Goal: Task Accomplishment & Management: Complete application form

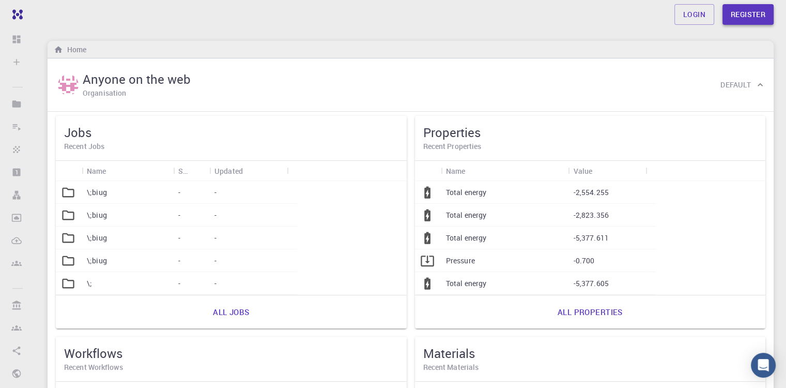
click at [763, 11] on link "Register" at bounding box center [747, 14] width 51 height 21
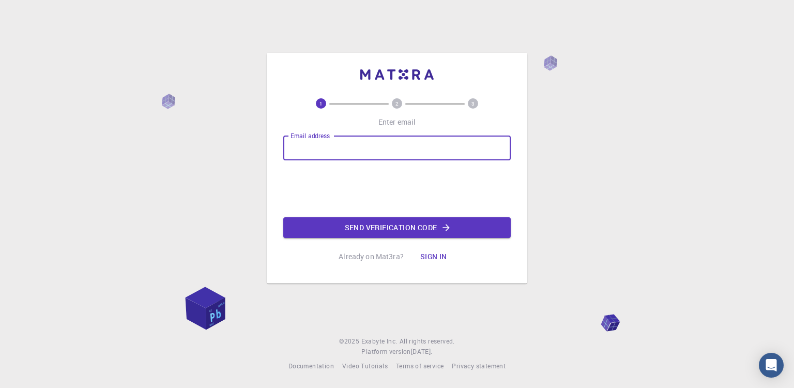
click at [439, 151] on input "Email address" at bounding box center [396, 147] width 227 height 25
type input "mammarifateh@gmail.com"
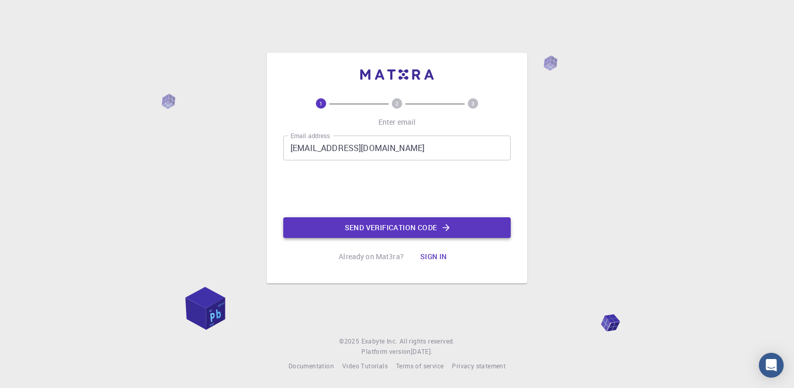
click at [365, 222] on button "Send verification code" at bounding box center [396, 227] width 227 height 21
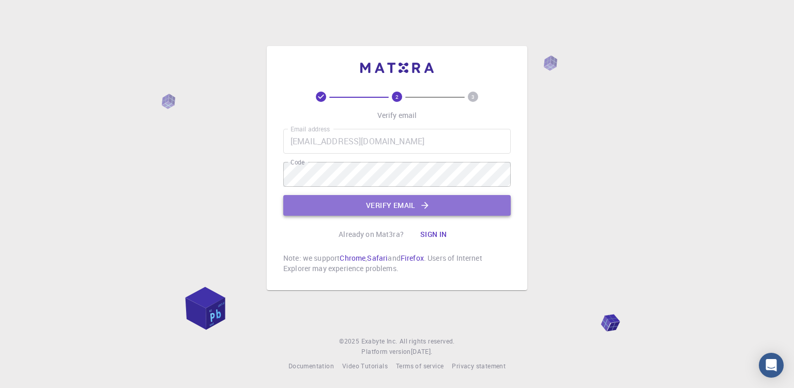
click at [366, 203] on button "Verify email" at bounding box center [396, 205] width 227 height 21
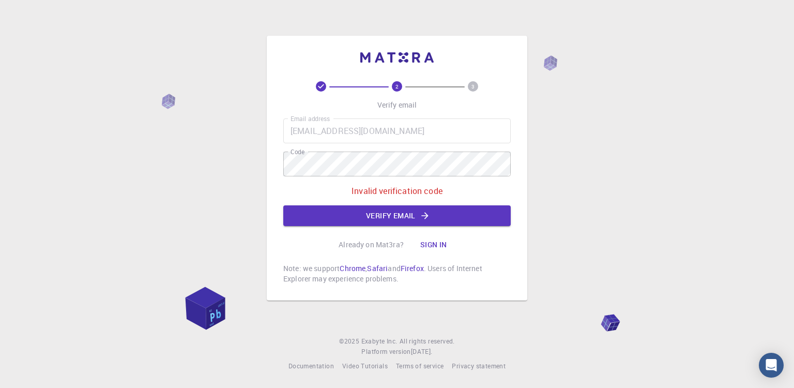
click at [669, 107] on div "2 3 Verify email Email address mammarifateh@gmail.com Email address Code Code I…" at bounding box center [397, 194] width 794 height 388
click at [355, 208] on button "Verify email" at bounding box center [396, 215] width 227 height 21
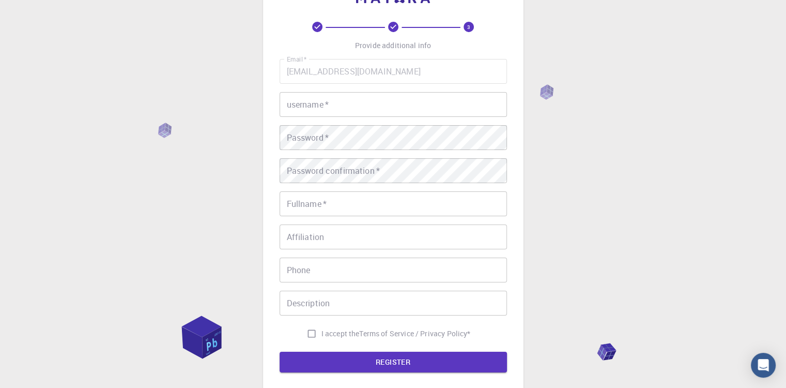
scroll to position [35, 0]
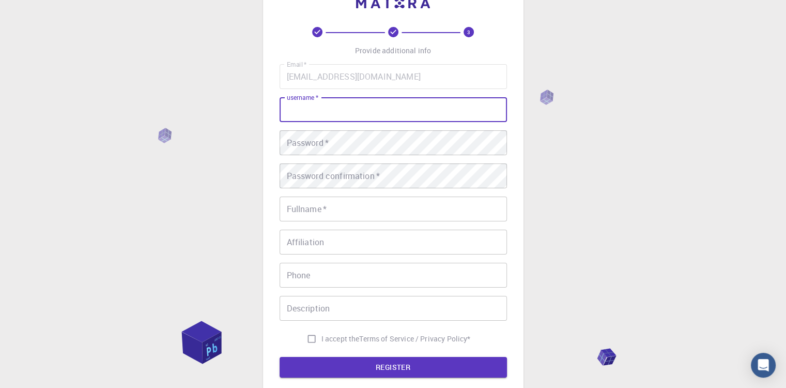
click at [351, 102] on input "username   *" at bounding box center [393, 109] width 227 height 25
type input "Fateh"
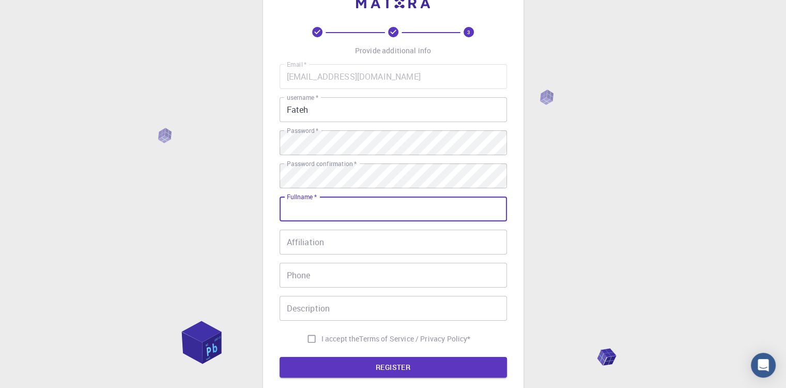
click at [318, 207] on input "Fullname   *" at bounding box center [393, 208] width 227 height 25
type input "fateh mammari"
type input "+213772793080"
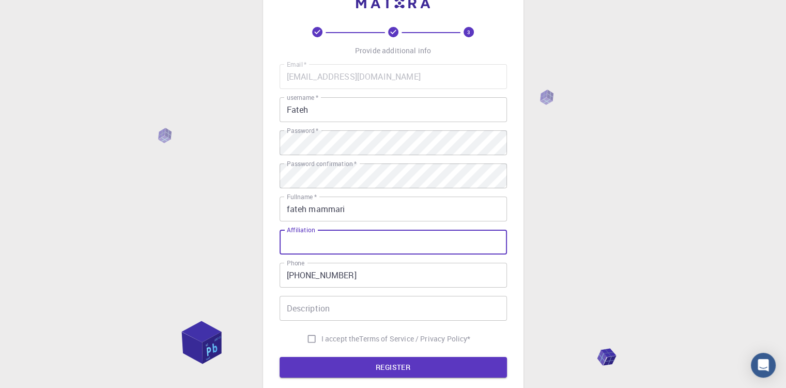
click at [347, 240] on input "Affiliation" at bounding box center [393, 241] width 227 height 25
type input "University of bejaia"
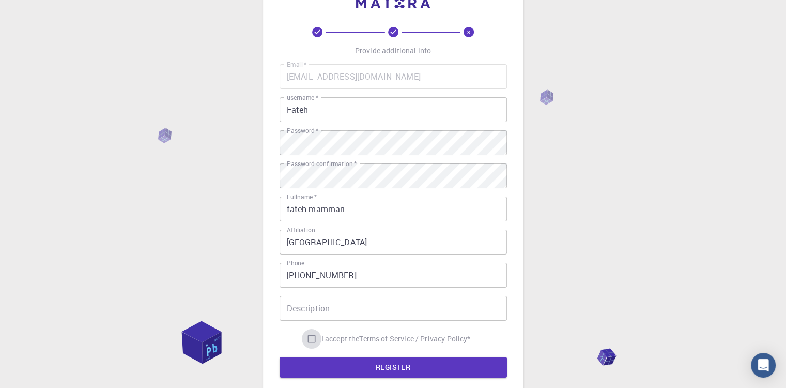
click at [307, 342] on input "I accept the Terms of Service / Privacy Policy *" at bounding box center [312, 339] width 20 height 20
checkbox input "true"
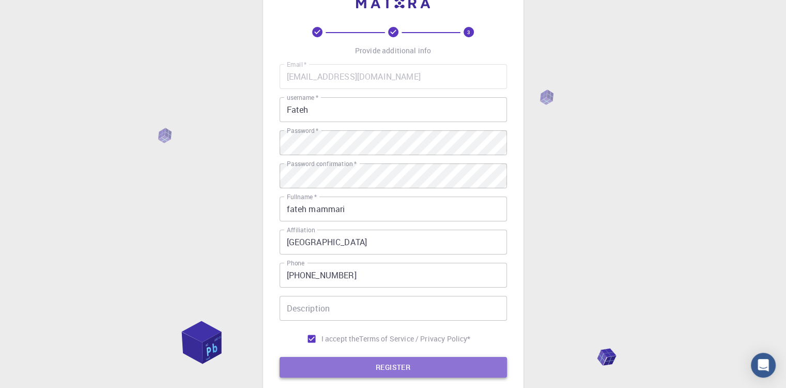
click at [366, 366] on button "REGISTER" at bounding box center [393, 367] width 227 height 21
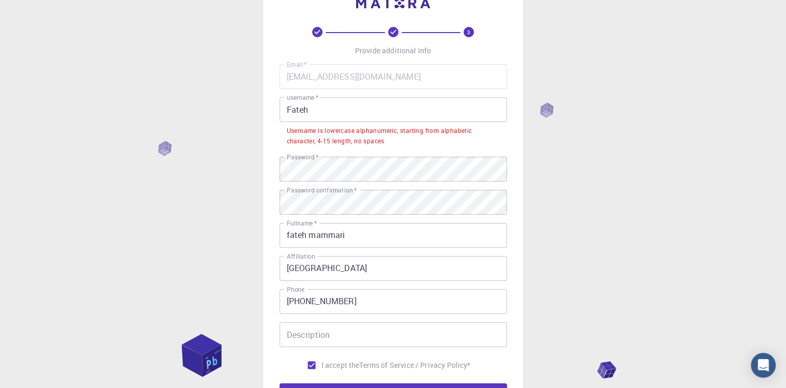
click at [344, 114] on input "Fateh" at bounding box center [393, 109] width 227 height 25
click at [271, 114] on div "3 Provide additional info Email   * mammarifateh@gmail.com Email   * username  …" at bounding box center [393, 215] width 260 height 468
click at [315, 107] on input "Fateh" at bounding box center [393, 109] width 227 height 25
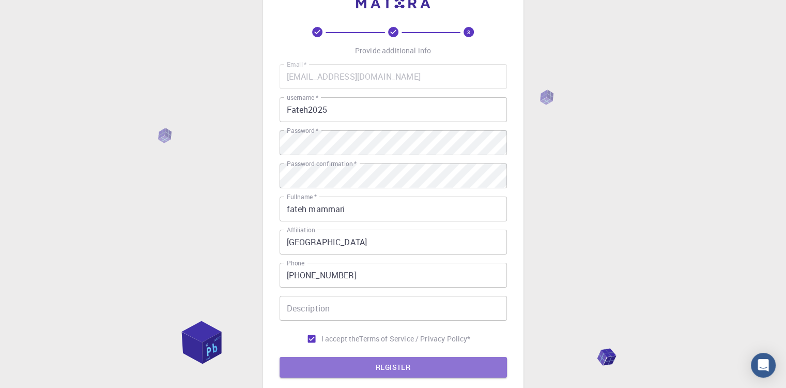
click at [389, 372] on button "REGISTER" at bounding box center [393, 367] width 227 height 21
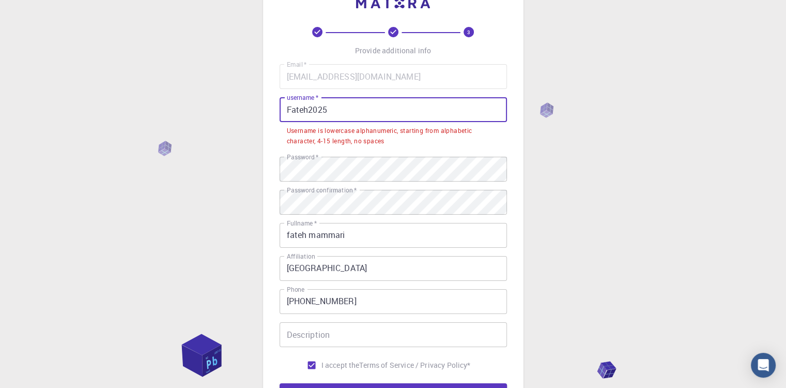
drag, startPoint x: 330, startPoint y: 109, endPoint x: 308, endPoint y: 107, distance: 21.8
click at [308, 107] on input "Fateh2025" at bounding box center [393, 109] width 227 height 25
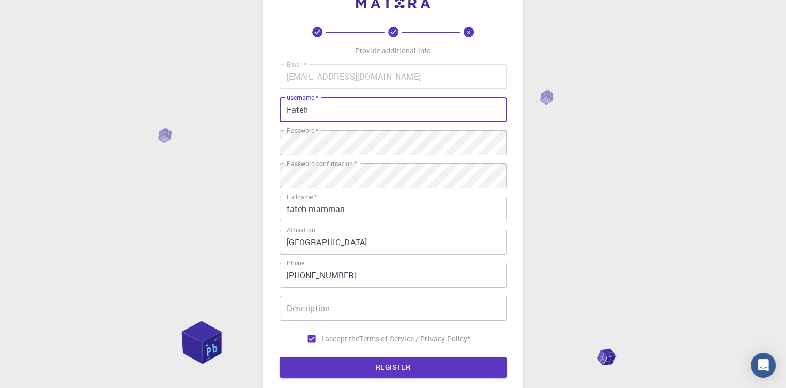
click at [288, 112] on input "Fateh" at bounding box center [393, 109] width 227 height 25
click at [293, 114] on input "Fateh" at bounding box center [393, 109] width 227 height 25
click at [292, 113] on input "Fateh" at bounding box center [393, 109] width 227 height 25
click at [289, 111] on input "Fateh" at bounding box center [393, 109] width 227 height 25
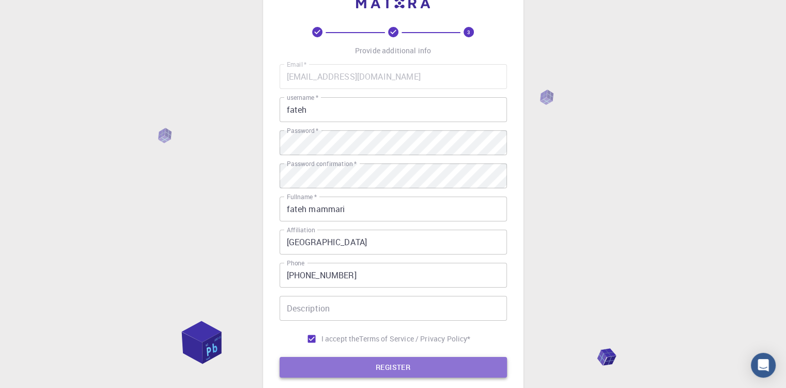
click at [380, 367] on button "REGISTER" at bounding box center [393, 367] width 227 height 21
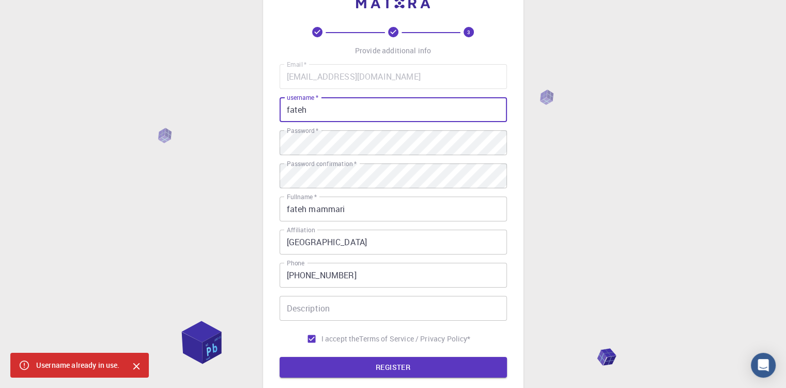
click at [325, 116] on input "fateh" at bounding box center [393, 109] width 227 height 25
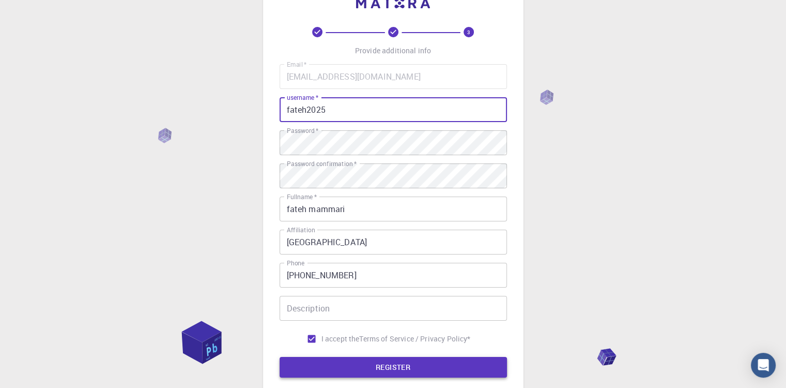
type input "fateh2025"
click at [368, 360] on button "REGISTER" at bounding box center [393, 367] width 227 height 21
